Goal: Transaction & Acquisition: Purchase product/service

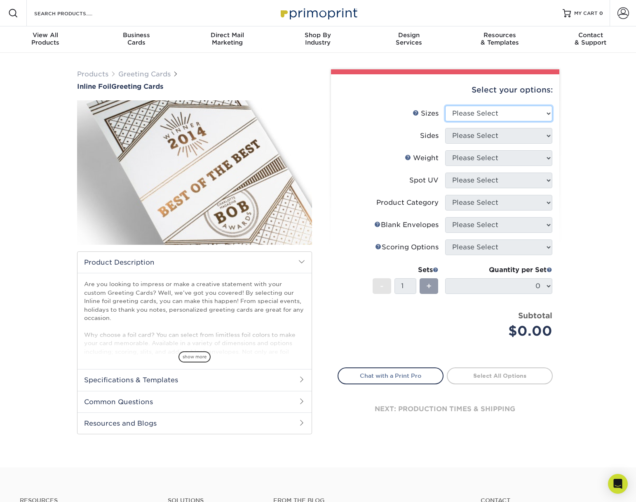
click at [506, 121] on select "Please Select 4.25" x 11" 4.25" x 11" 5.5" x 8.5" 6" x 9" 6" x 12" 6" x 12" 7" …" at bounding box center [498, 114] width 107 height 16
click at [413, 116] on link "Sizes Help" at bounding box center [416, 112] width 7 height 7
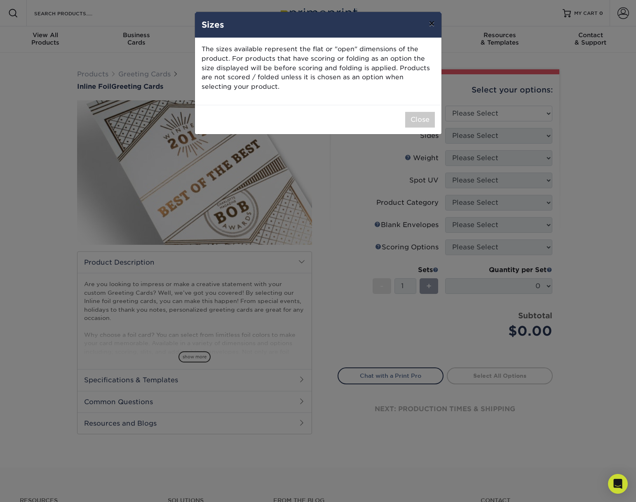
click at [426, 30] on button "×" at bounding box center [431, 23] width 19 height 23
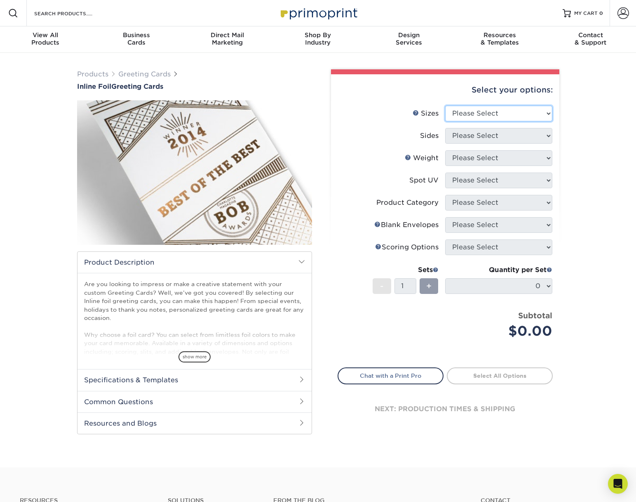
click at [467, 121] on select "Please Select 4.25" x 11" 4.25" x 11" 5.5" x 8.5" 6" x 9" 6" x 12" 6" x 12" 7" …" at bounding box center [498, 114] width 107 height 16
select select "7.00x10.00"
click at [457, 144] on select "Please Select Print Both Sides - Foil Back Only Print Both Sides - Foil Both Si…" at bounding box center [498, 136] width 107 height 16
select select "e9e9dfb3-fba1-4d60-972c-fd9ca5904d33"
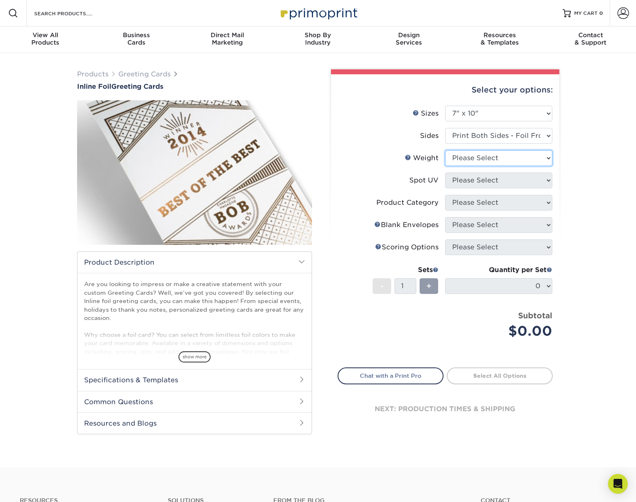
click at [485, 166] on select "Please Select 16PT" at bounding box center [498, 158] width 107 height 16
select select "16PT"
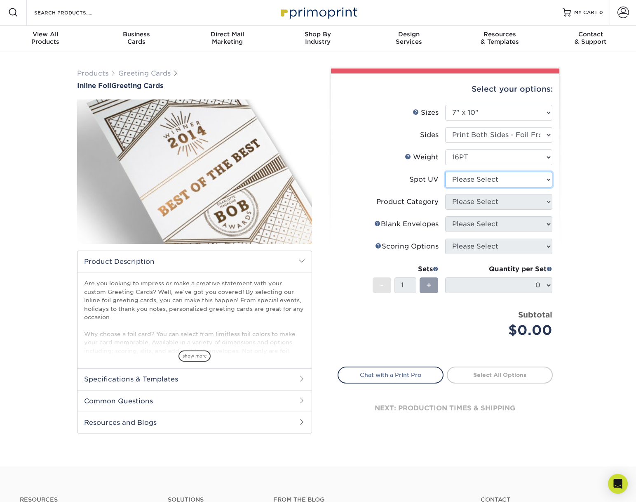
click at [474, 187] on select "Please Select No Spot UV Front and Back (Both Sides) Front Only Back Only" at bounding box center [498, 180] width 107 height 16
click at [474, 143] on select "Please Select Print Both Sides - Foil Back Only Print Both Sides - Foil Both Si…" at bounding box center [498, 135] width 107 height 16
click at [534, 187] on select "Please Select No Spot UV Front and Back (Both Sides) Front Only Back Only" at bounding box center [498, 180] width 107 height 16
click at [500, 187] on select "Please Select No Spot UV Front and Back (Both Sides) Front Only Back Only" at bounding box center [498, 180] width 107 height 16
select select "3"
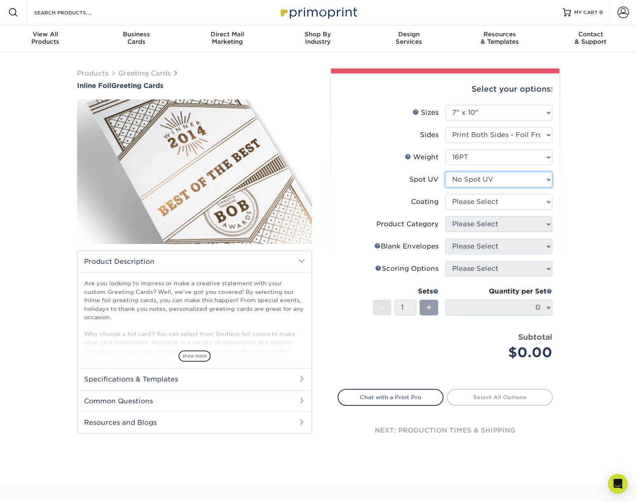
click at [475, 187] on select "Please Select No Spot UV Front and Back (Both Sides) Front Only Back Only" at bounding box center [498, 180] width 107 height 16
click at [462, 210] on select at bounding box center [498, 202] width 107 height 16
select select "3e7618de-abca-4bda-9f97-8b9129e913d8"
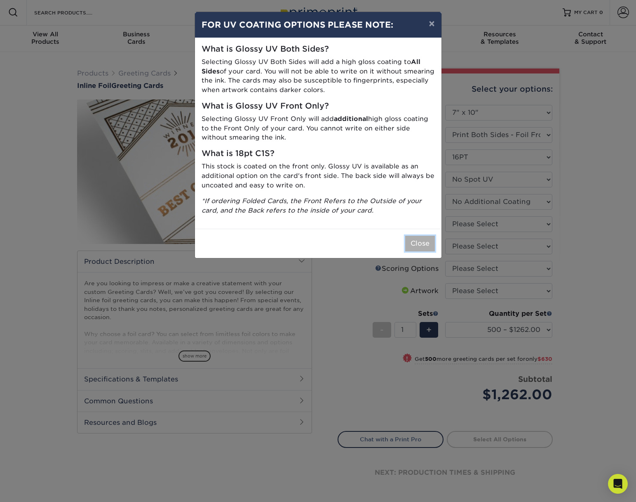
click at [415, 251] on button "Close" at bounding box center [420, 243] width 30 height 16
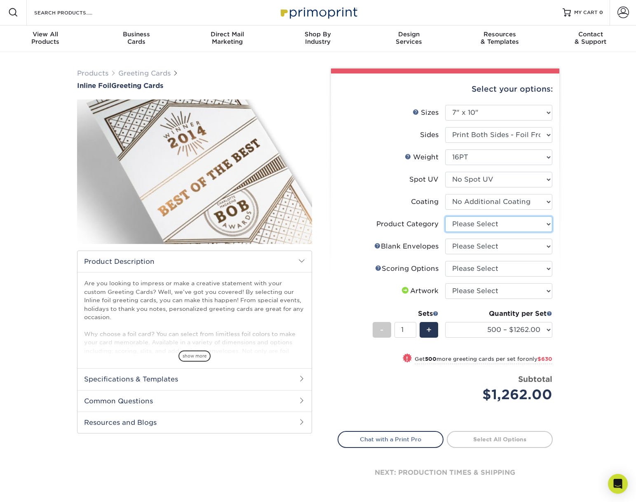
click at [468, 232] on select "Please Select Greeting Cards" at bounding box center [498, 224] width 107 height 16
select select "b7f8198f-f281-4438-a52e-cd7a5c5c0cfc"
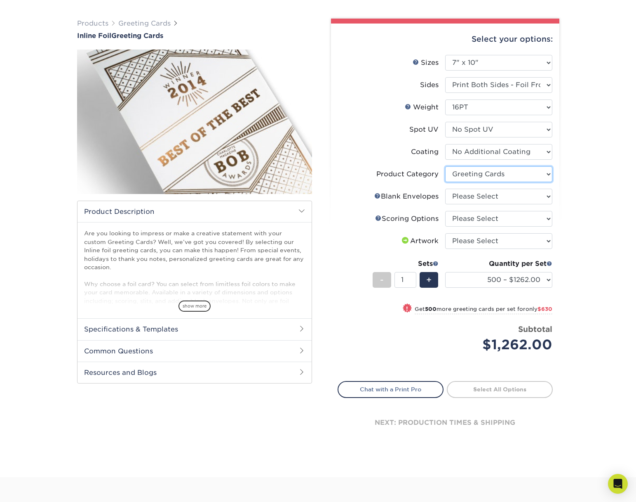
scroll to position [53, 0]
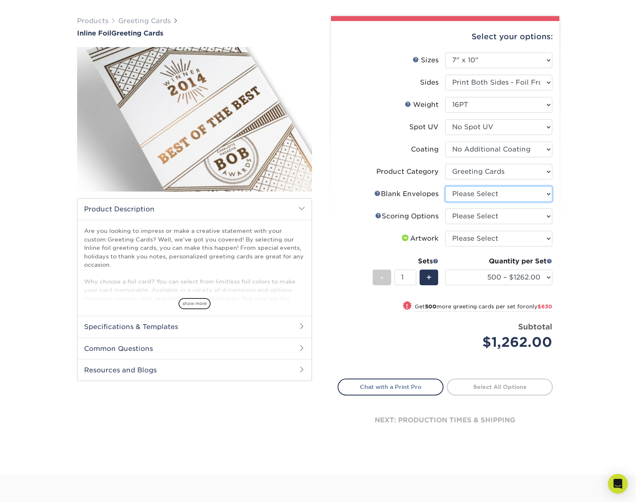
click at [535, 202] on select "Please Select No Blank Envelopes Yes 500 Envelopes A7 Yes 1000 Envelopes A7 Yes…" at bounding box center [498, 194] width 107 height 16
select select "9f137334-7cf0-4a73-8a74-a4df662606ea"
click at [515, 224] on select "Please Select Score in Half" at bounding box center [498, 216] width 107 height 16
select select "b23166fa-223a-4016-b2d3-d3438452c7d9"
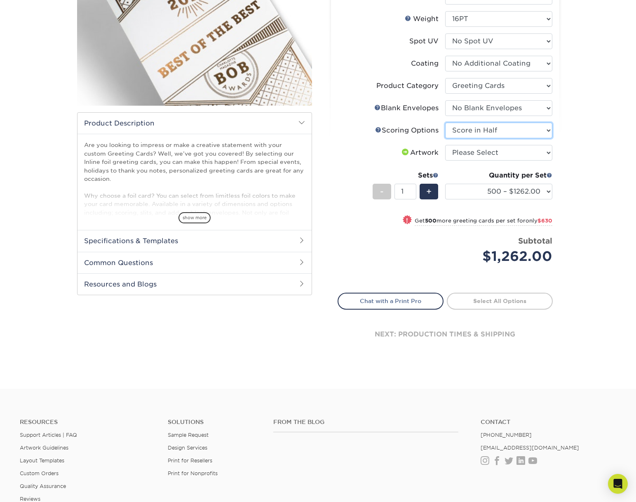
scroll to position [139, 0]
click at [509, 200] on select "500 – $1262.00 1000 – $1892.00 2500 – $2654.00 5000 – $3393.00" at bounding box center [498, 192] width 107 height 16
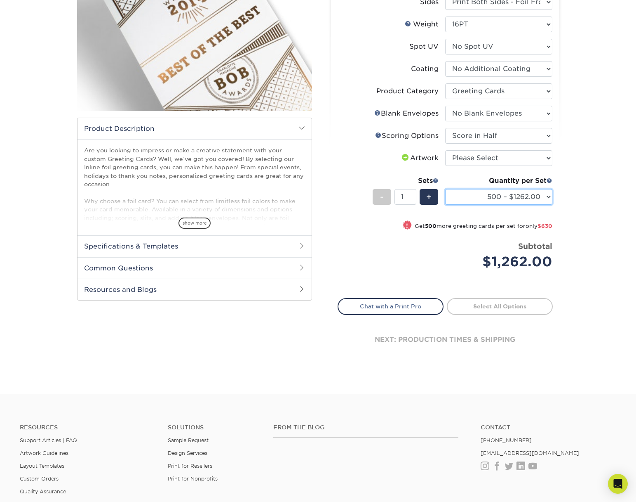
scroll to position [0, 0]
